Goal: Task Accomplishment & Management: Manage account settings

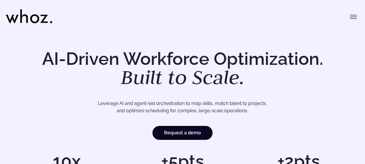
click at [345, 12] on div "Menu Solutions Industries IT Services Consulting Engineering Company size Large…" at bounding box center [183, 14] width 354 height 29
click at [350, 12] on button "Toggle menu" at bounding box center [354, 17] width 12 height 12
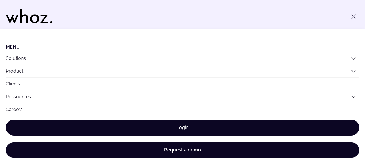
click at [209, 122] on link "Login" at bounding box center [183, 127] width 354 height 16
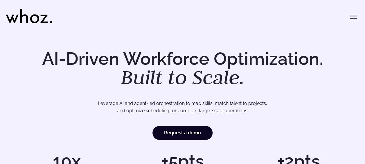
click at [349, 11] on button "Toggle menu" at bounding box center [354, 17] width 12 height 12
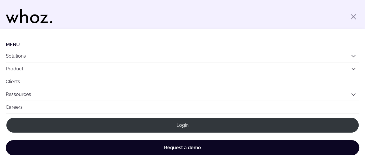
scroll to position [3, 0]
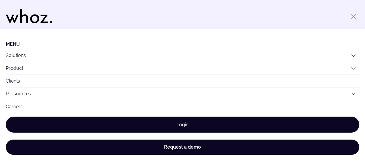
click at [244, 121] on link "Login" at bounding box center [183, 125] width 354 height 16
